Goal: Task Accomplishment & Management: Use online tool/utility

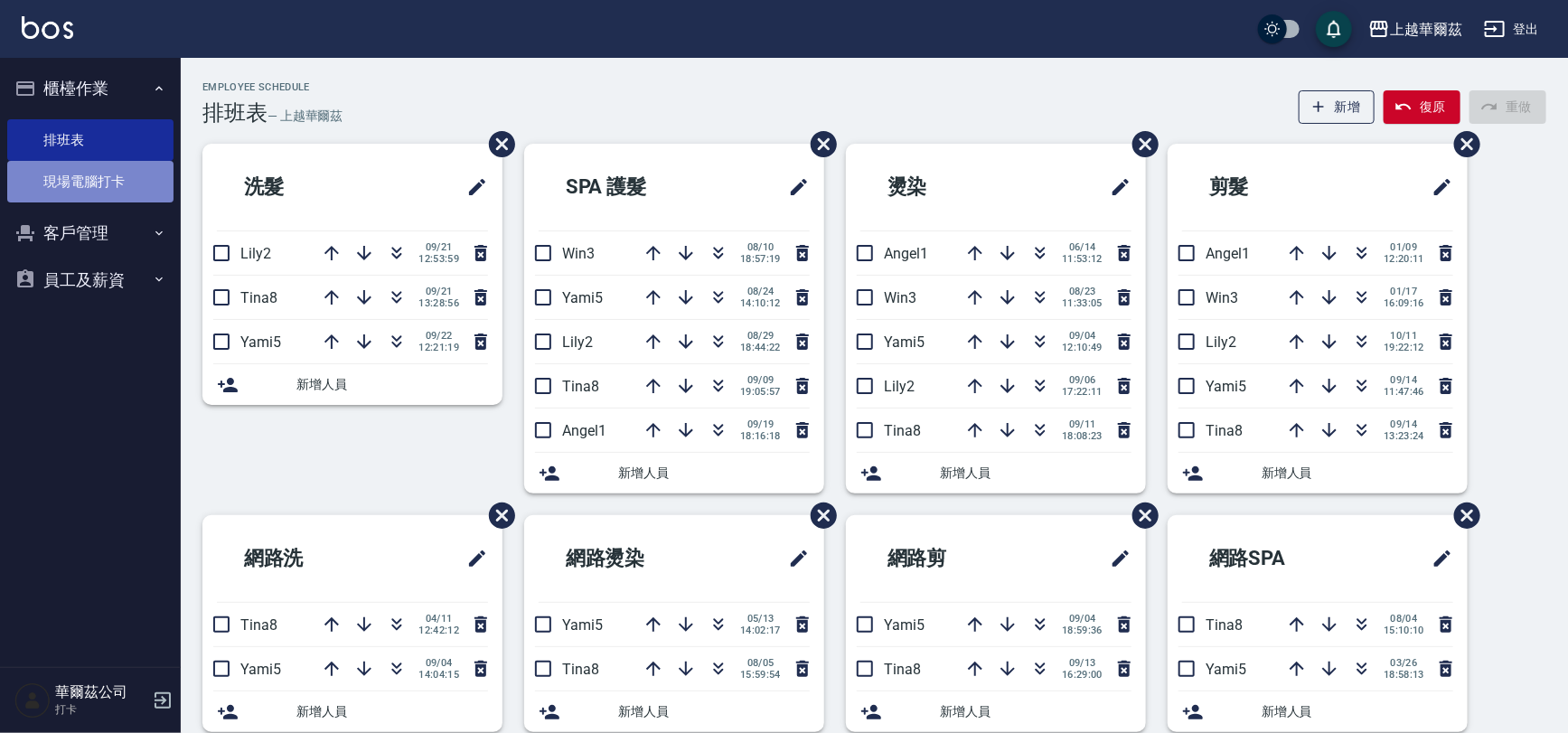
click at [146, 183] on link "現場電腦打卡" at bounding box center [90, 182] width 166 height 41
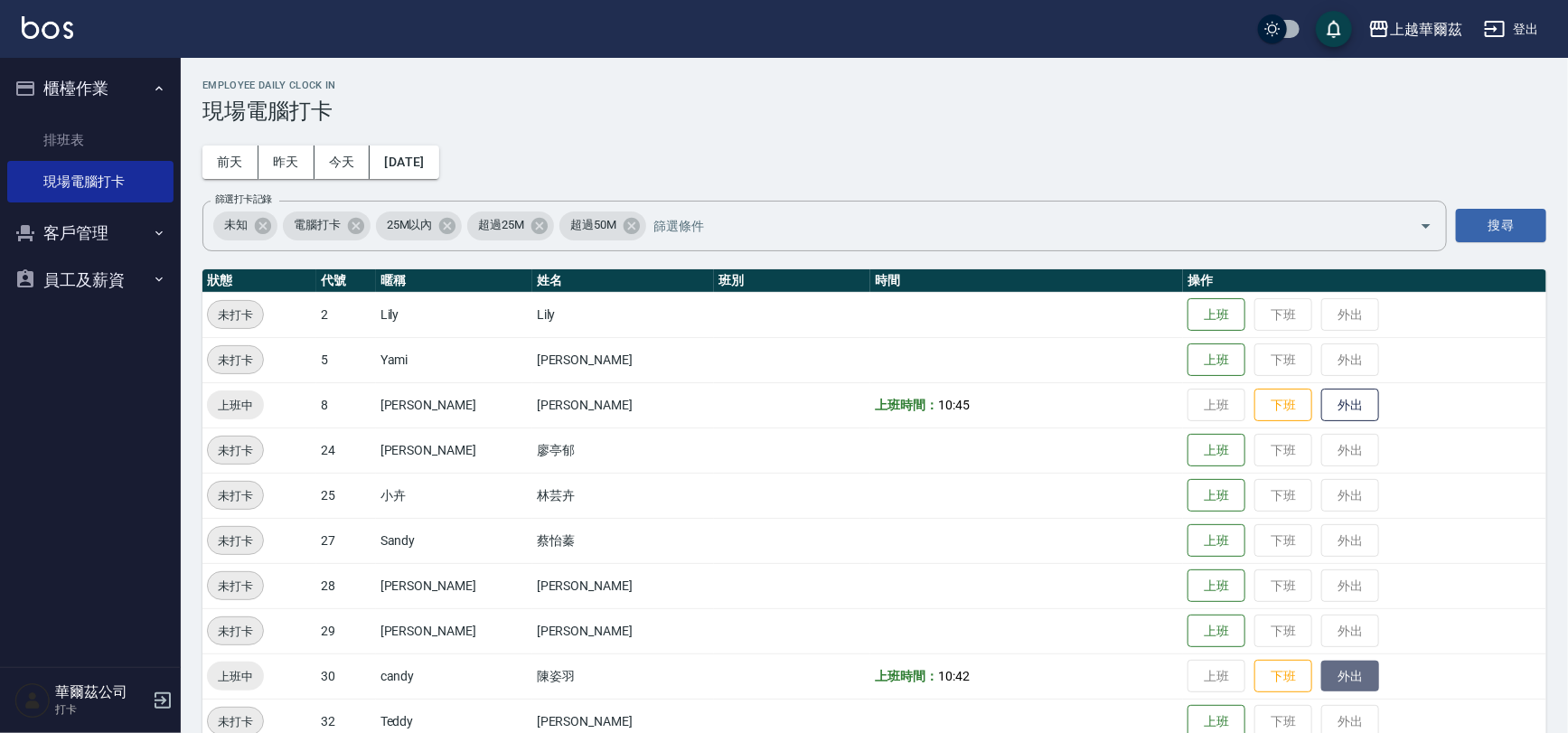
click at [1321, 677] on button "外出" at bounding box center [1350, 676] width 58 height 32
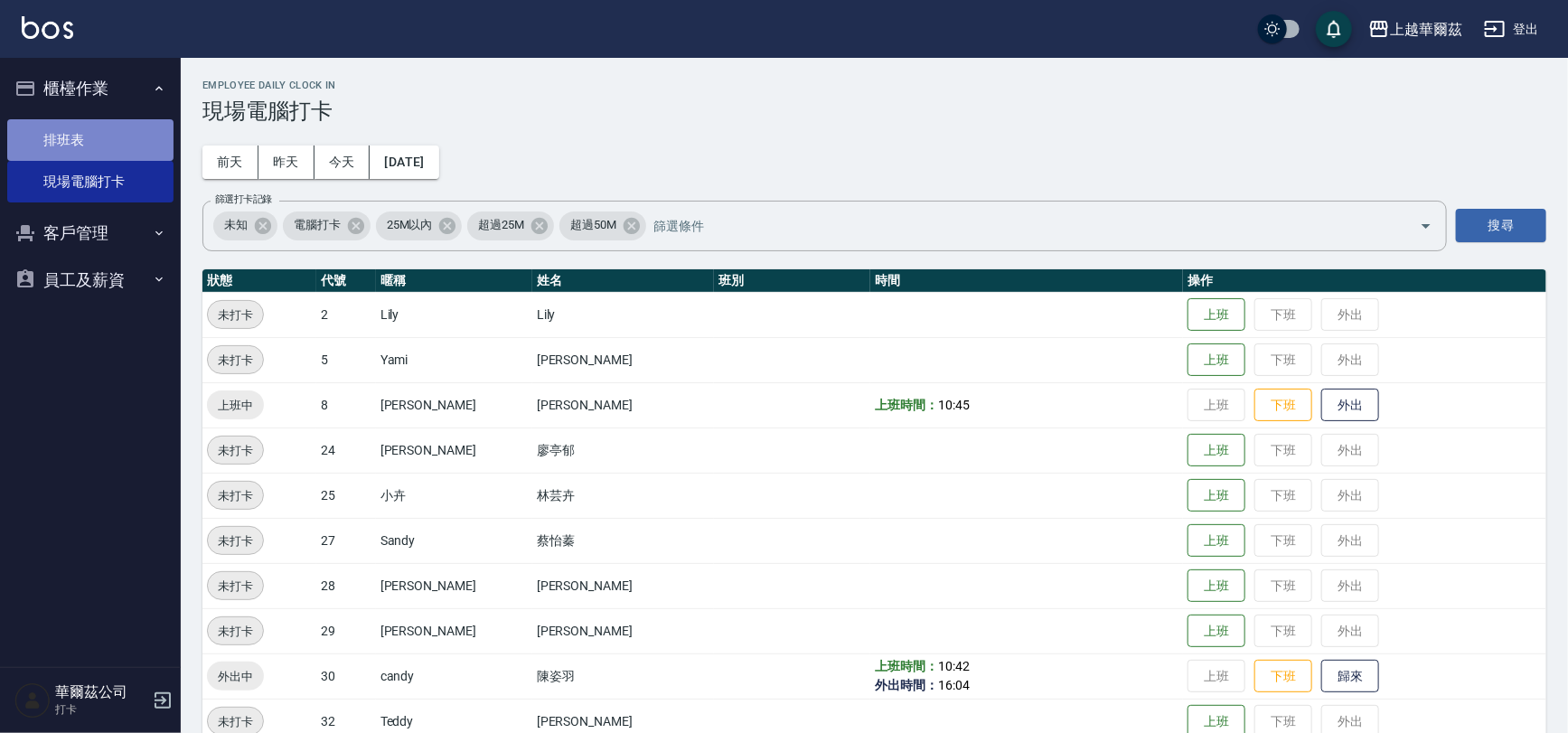
click at [64, 134] on link "排班表" at bounding box center [90, 139] width 166 height 41
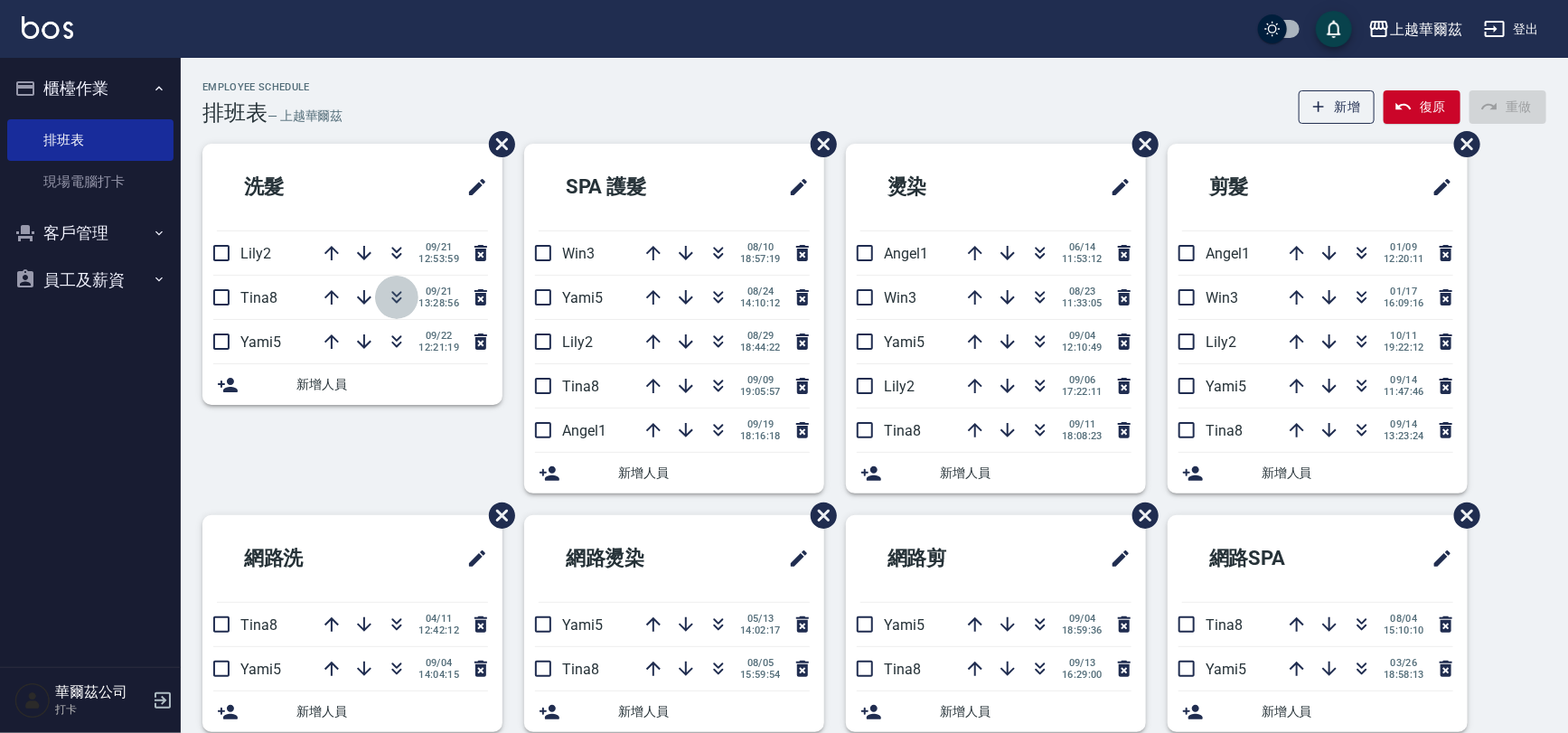
click at [397, 292] on icon "button" at bounding box center [397, 297] width 22 height 22
click at [91, 174] on link "現場電腦打卡" at bounding box center [90, 182] width 166 height 41
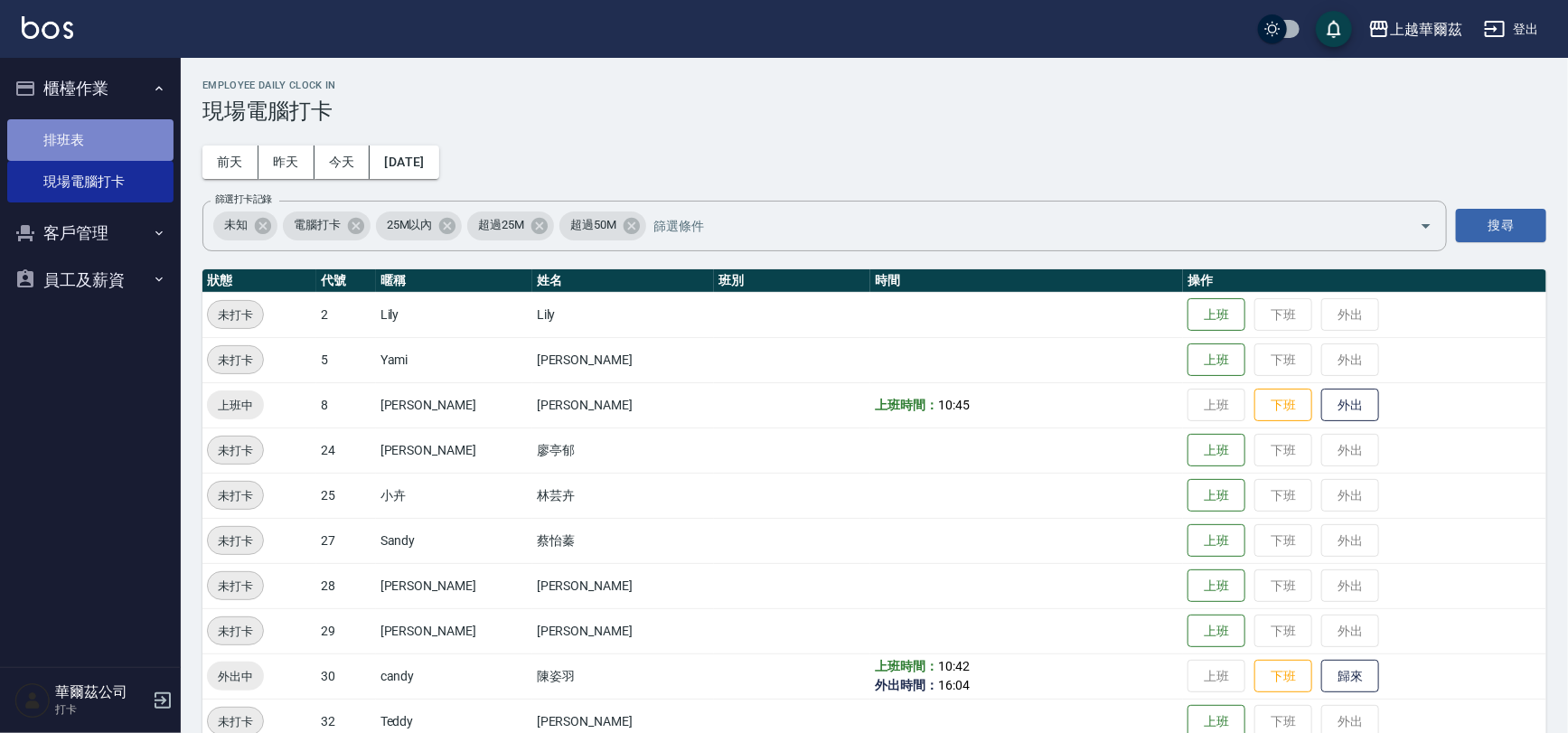
click at [93, 135] on link "排班表" at bounding box center [90, 139] width 166 height 41
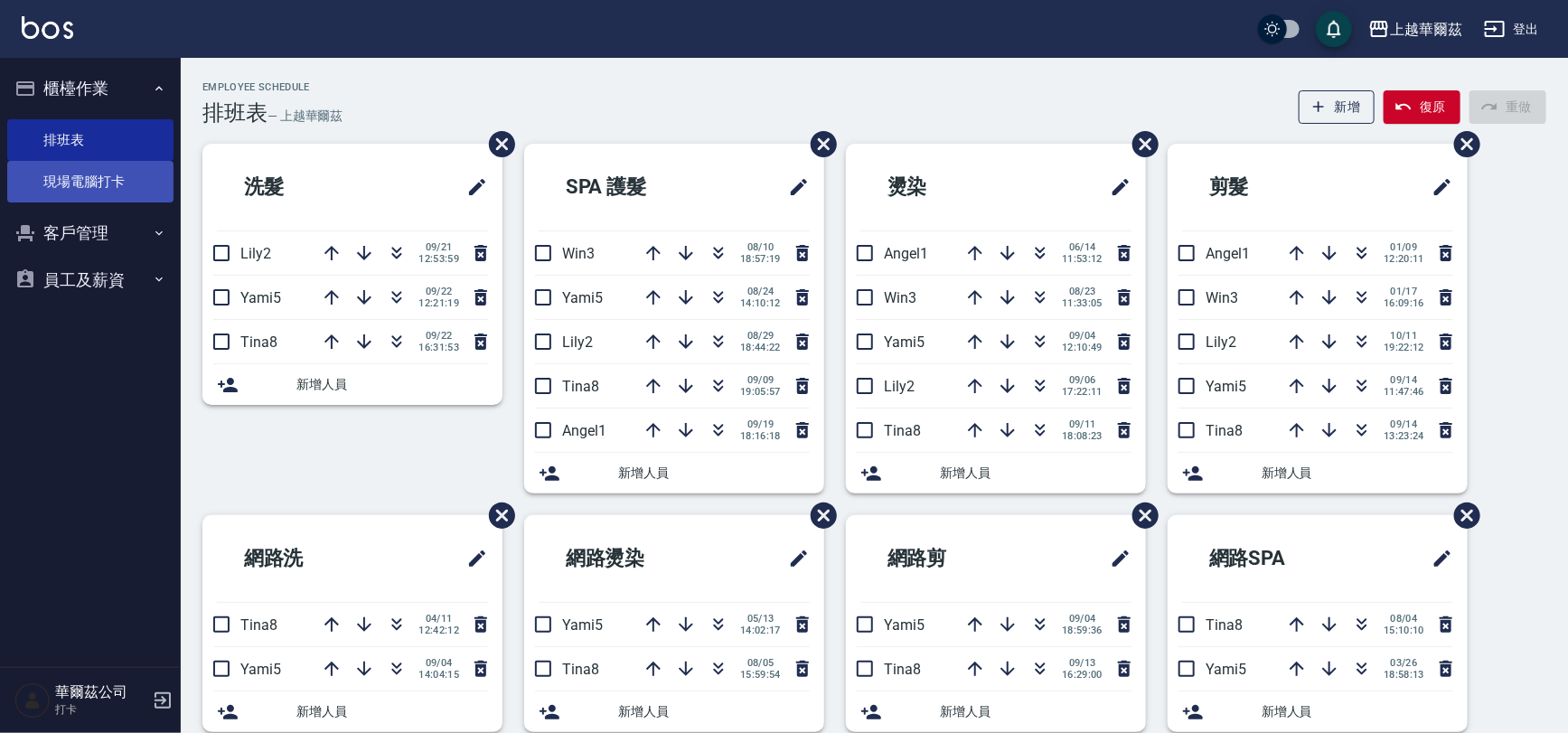
click at [41, 177] on link "現場電腦打卡" at bounding box center [90, 182] width 166 height 41
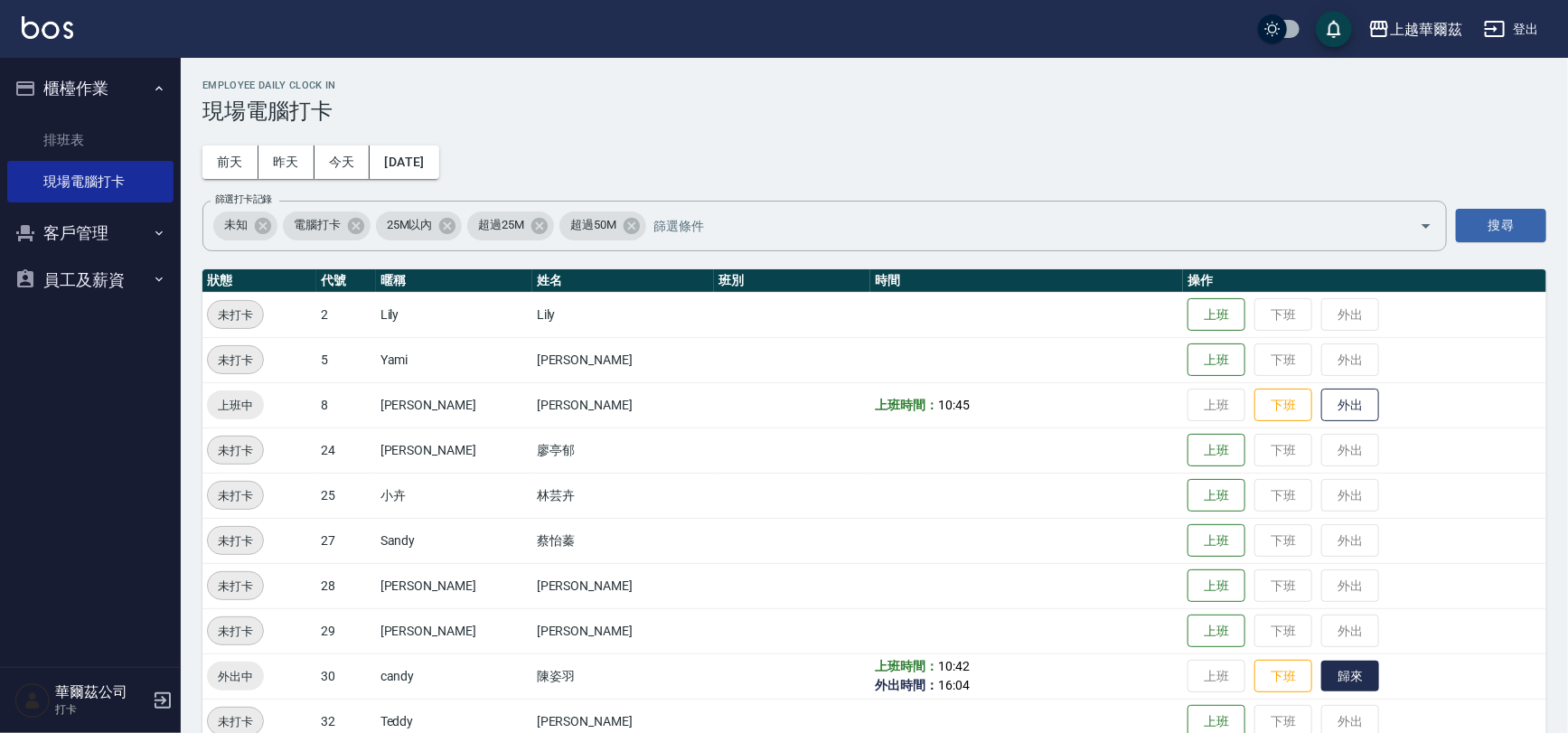
click at [1321, 674] on button "歸來" at bounding box center [1350, 676] width 58 height 32
